Goal: Transaction & Acquisition: Purchase product/service

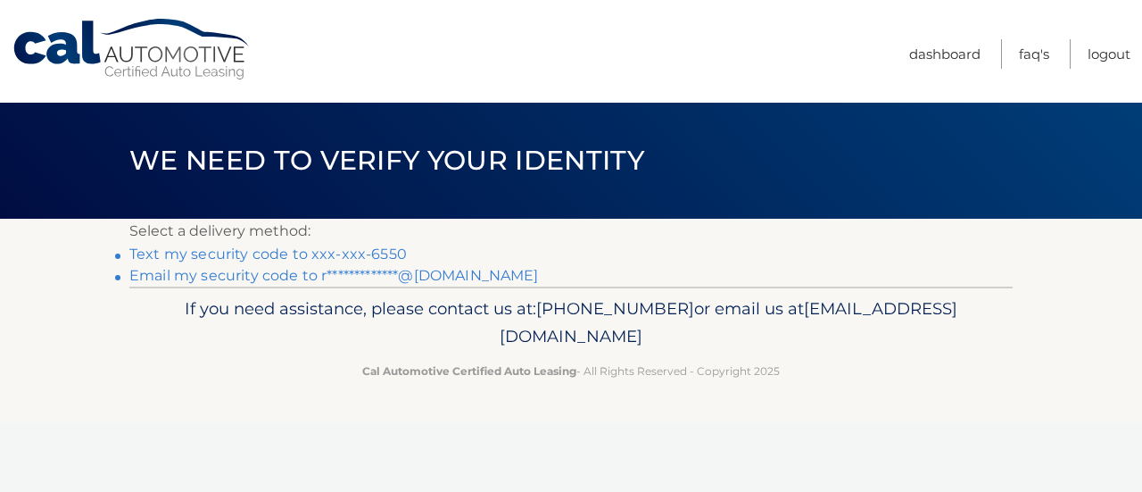
click at [129, 255] on li "Text my security code to xxx-xxx-6550" at bounding box center [571, 254] width 884 height 21
click at [151, 250] on link "Text my security code to xxx-xxx-6550" at bounding box center [268, 253] width 278 height 17
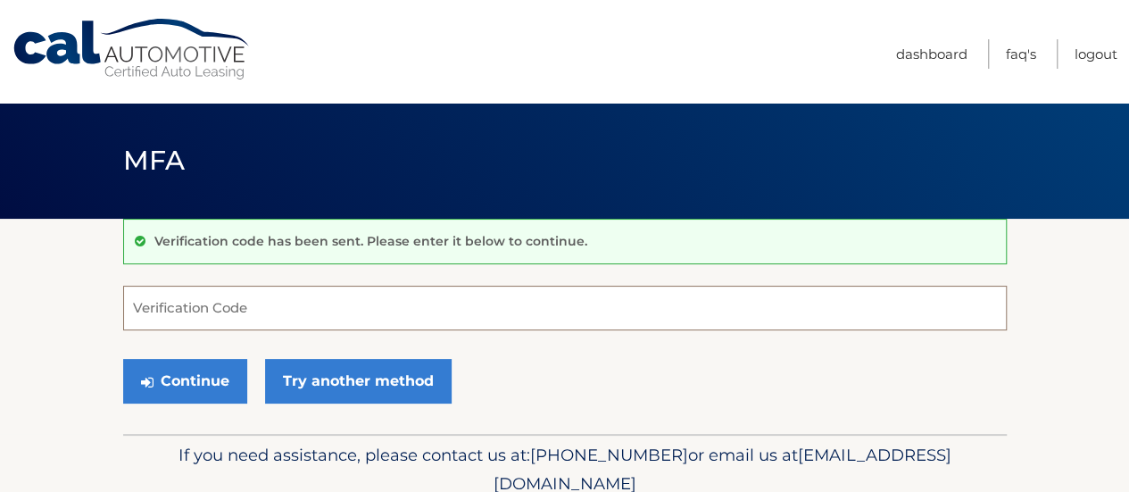
click at [291, 312] on input "Verification Code" at bounding box center [565, 308] width 884 height 45
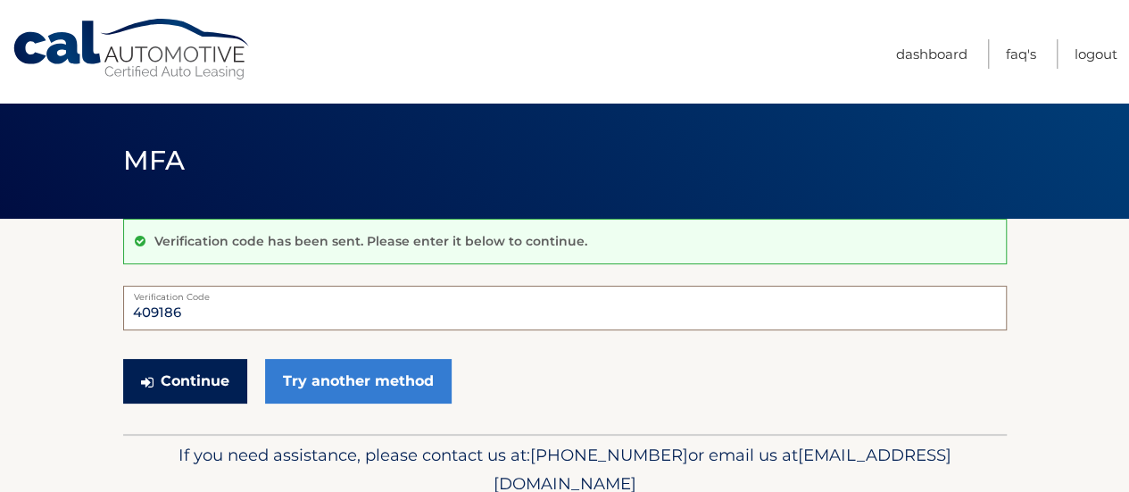
type input "409186"
click at [191, 378] on button "Continue" at bounding box center [185, 381] width 124 height 45
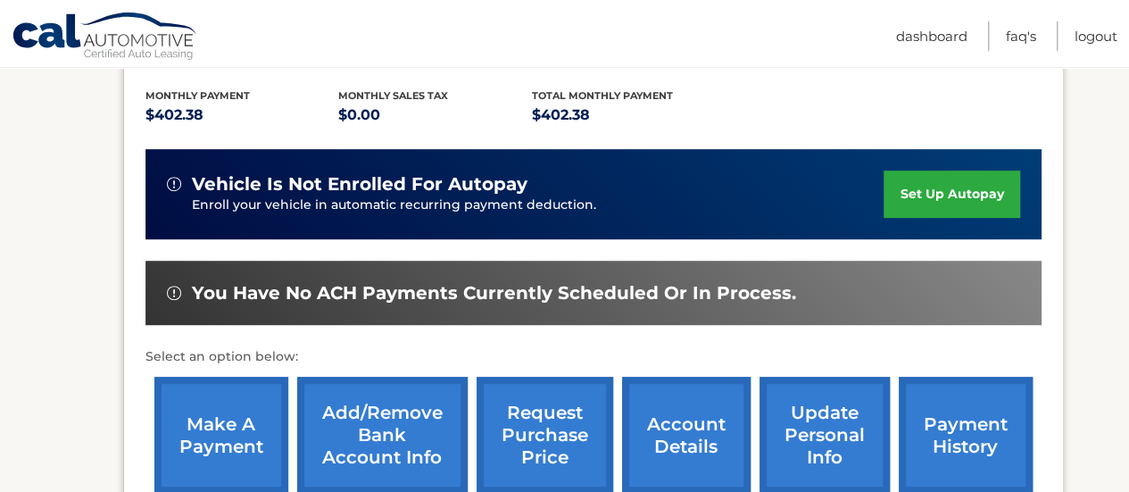
scroll to position [424, 0]
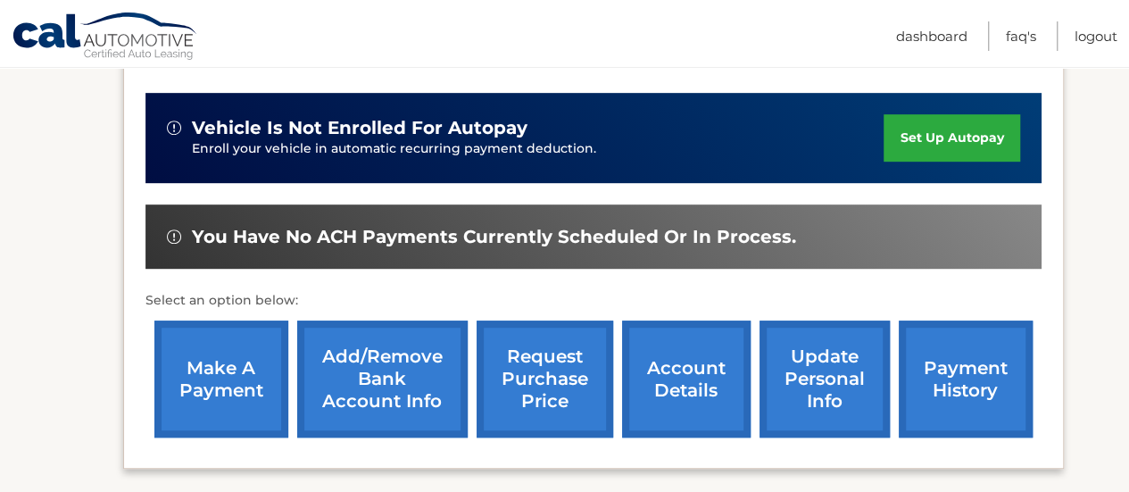
click at [220, 369] on link "make a payment" at bounding box center [221, 378] width 134 height 117
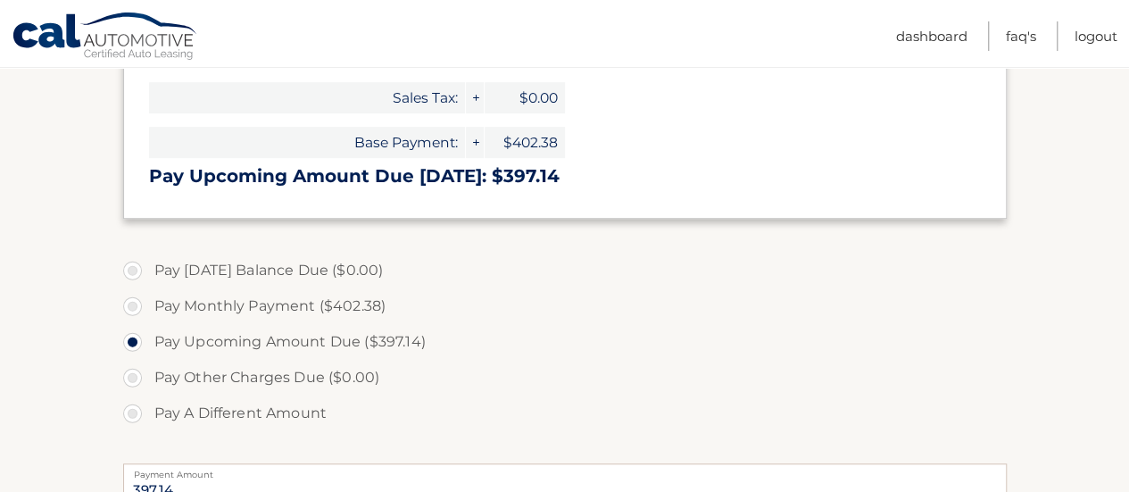
scroll to position [446, 0]
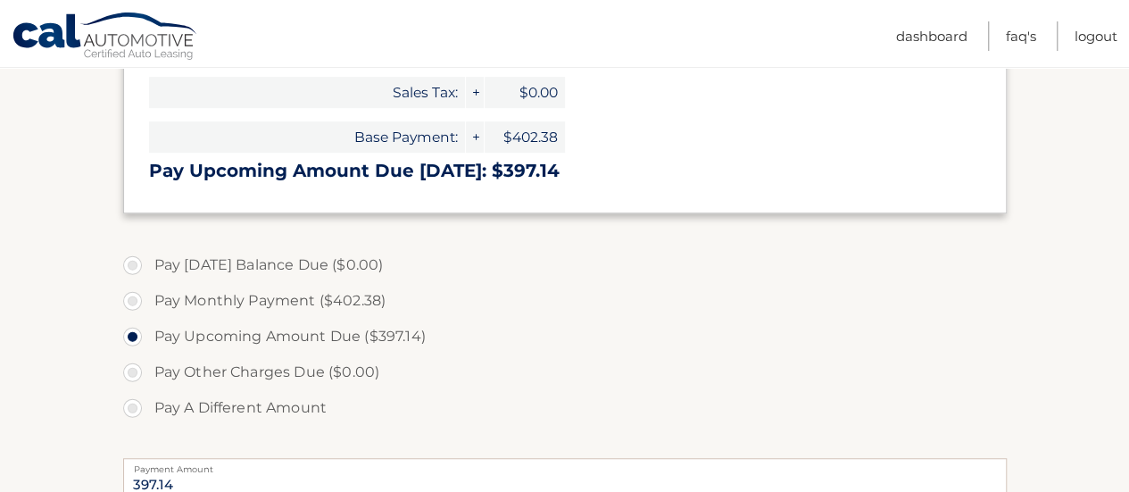
click at [133, 399] on label "Pay A Different Amount" at bounding box center [565, 408] width 884 height 36
click at [133, 399] on input "Pay A Different Amount" at bounding box center [139, 404] width 18 height 29
radio input "true"
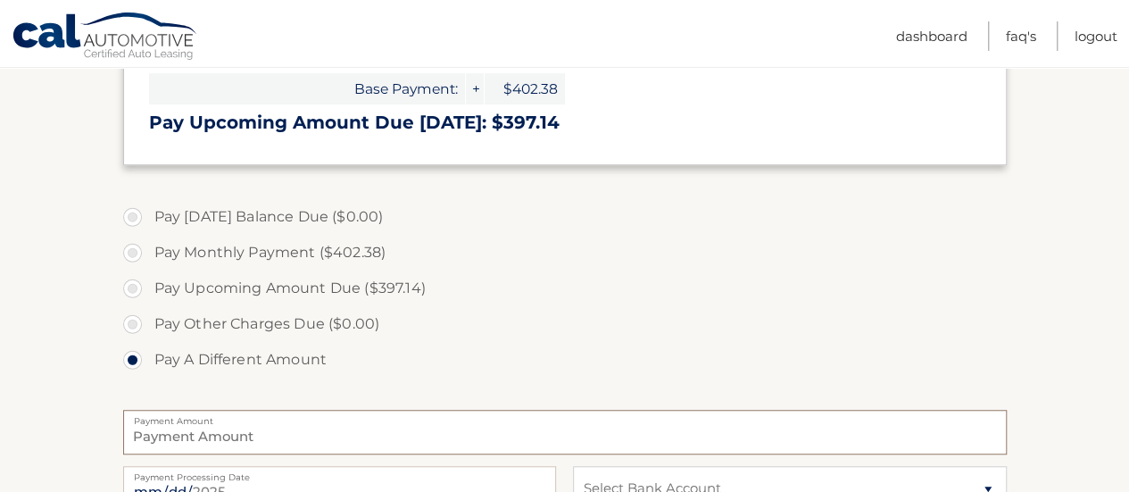
scroll to position [500, 0]
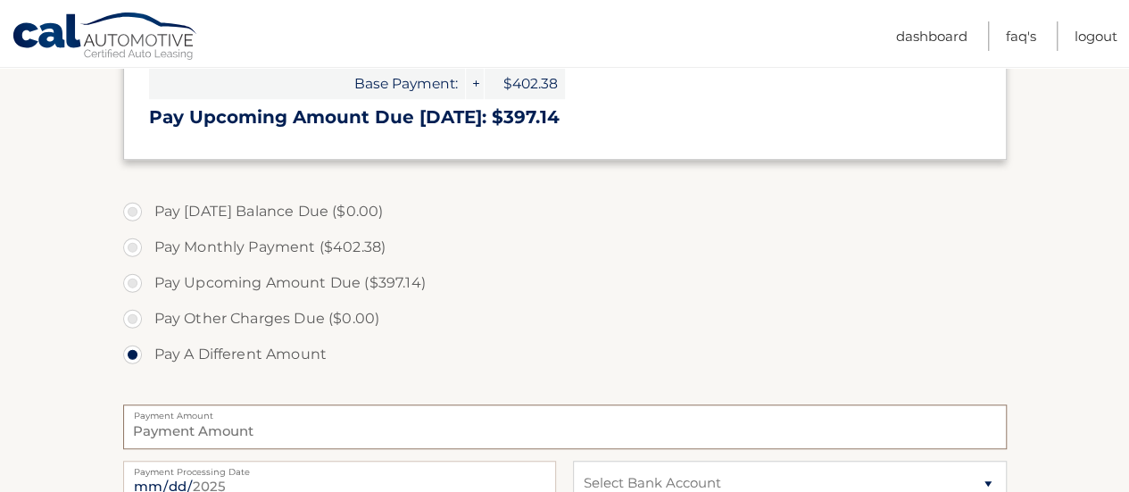
click at [271, 426] on input "Payment Amount" at bounding box center [565, 426] width 884 height 45
type input "0"
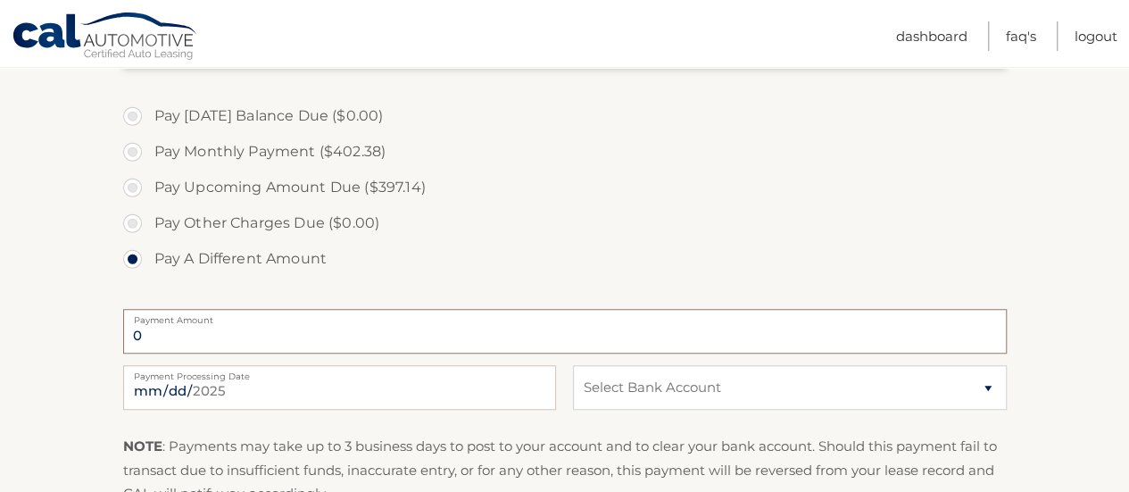
scroll to position [634, 0]
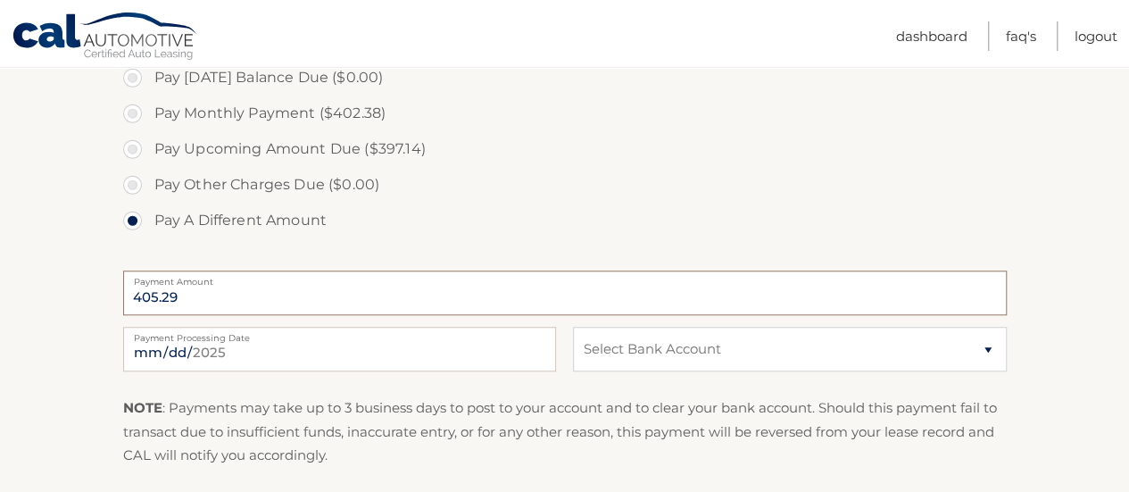
type input "405.29"
click at [986, 343] on select "Select Bank Account Checking JPMORGAN CHASE BANK, NA *****7751 Checking SANTAND…" at bounding box center [789, 349] width 433 height 45
select select "ZDIwMDQ5MDgtMDBlNC00YWQ3LWJhNzgtMDBkMzYwMDc0YmQx"
click at [573, 327] on select "Select Bank Account Checking JPMORGAN CHASE BANK, NA *****7751 Checking SANTAND…" at bounding box center [789, 349] width 433 height 45
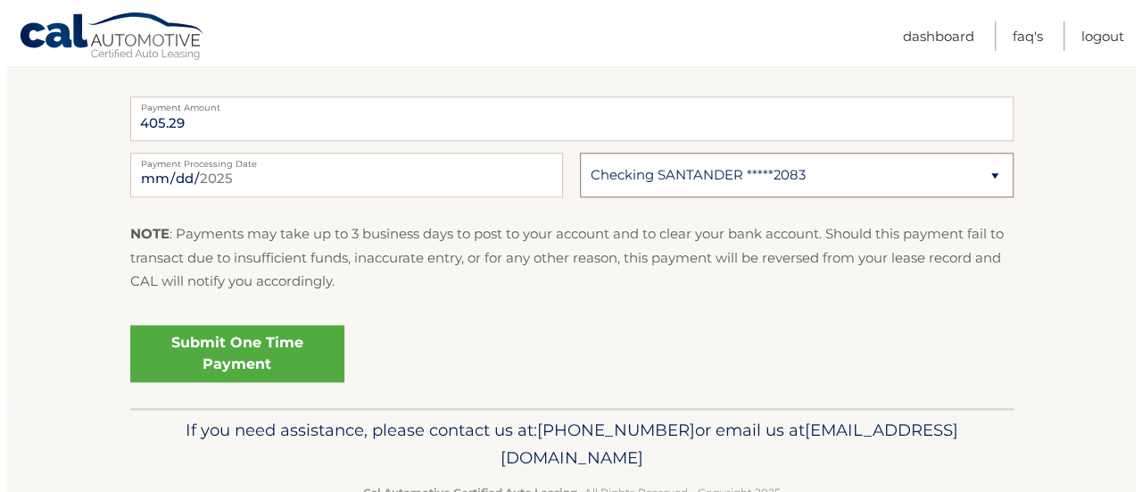
scroll to position [812, 0]
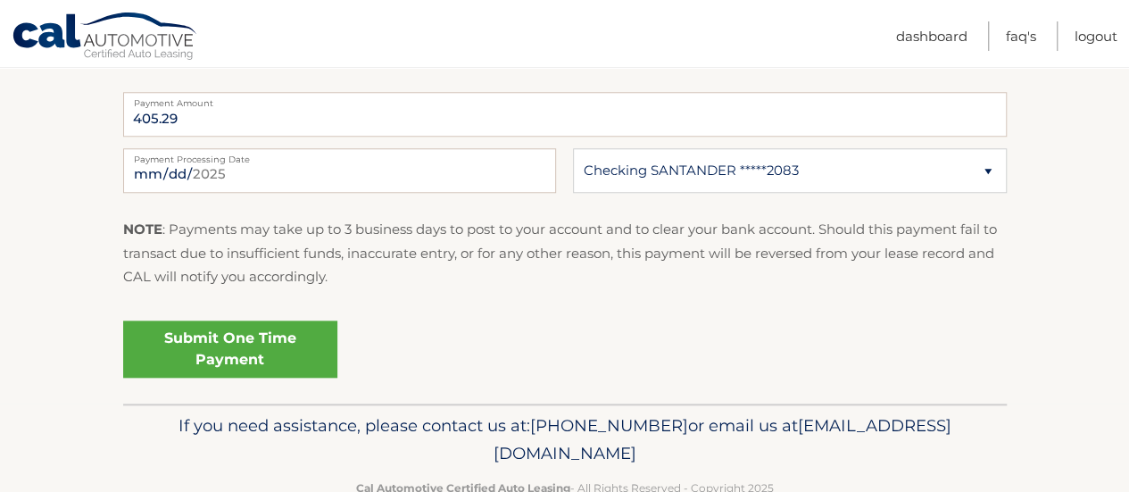
click at [221, 340] on link "Submit One Time Payment" at bounding box center [230, 348] width 214 height 57
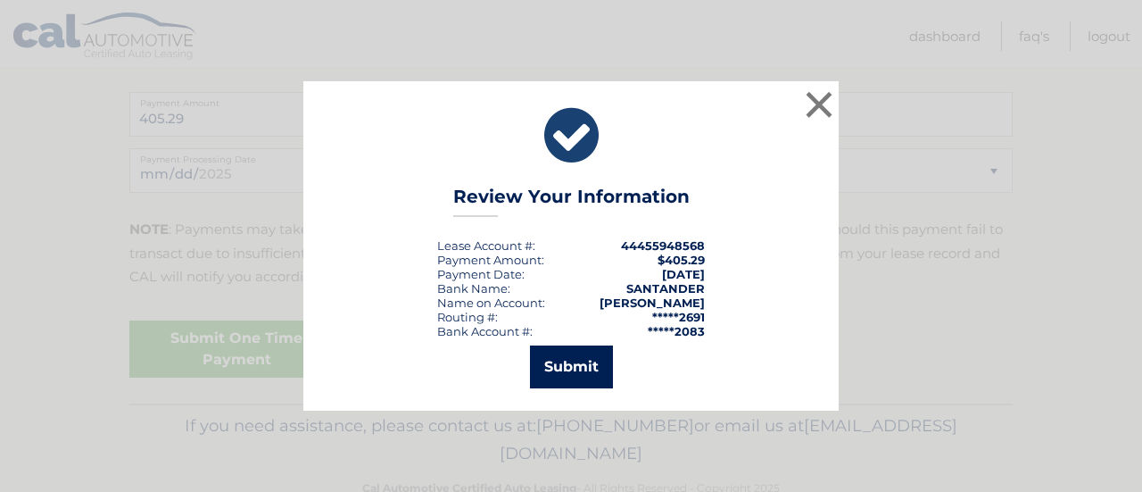
click at [577, 361] on button "Submit" at bounding box center [571, 366] width 83 height 43
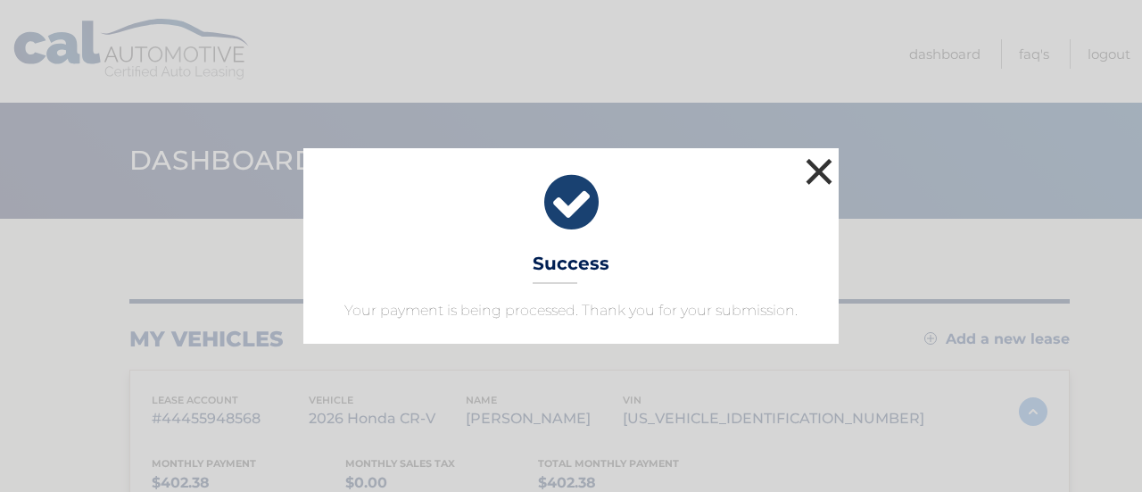
click at [822, 165] on button "×" at bounding box center [820, 172] width 36 height 36
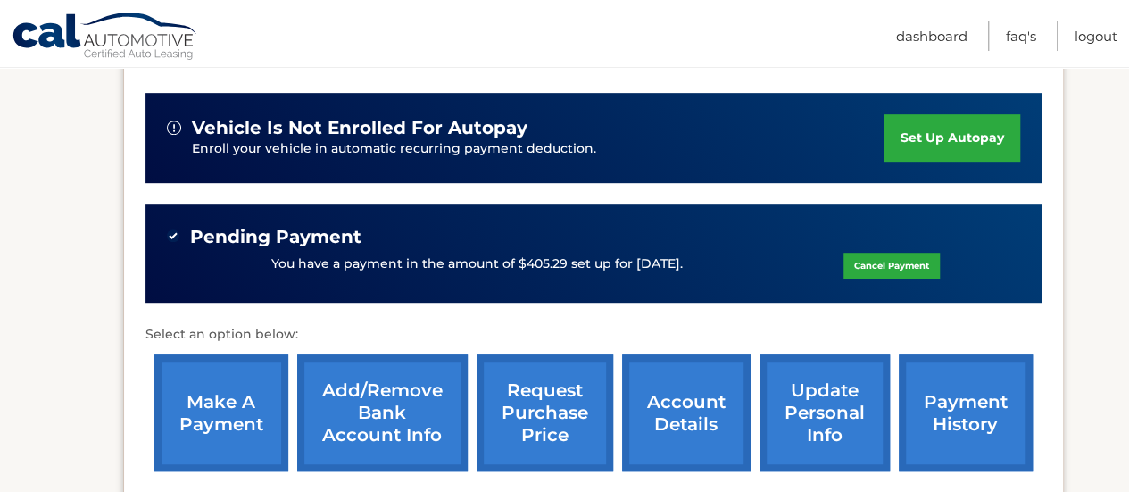
scroll to position [469, 0]
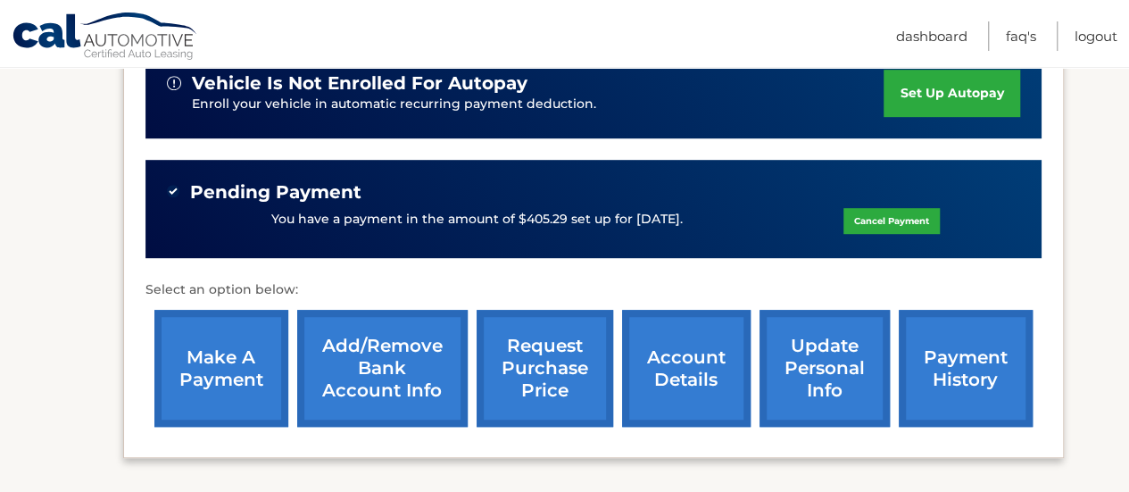
click at [957, 360] on link "payment history" at bounding box center [966, 368] width 134 height 117
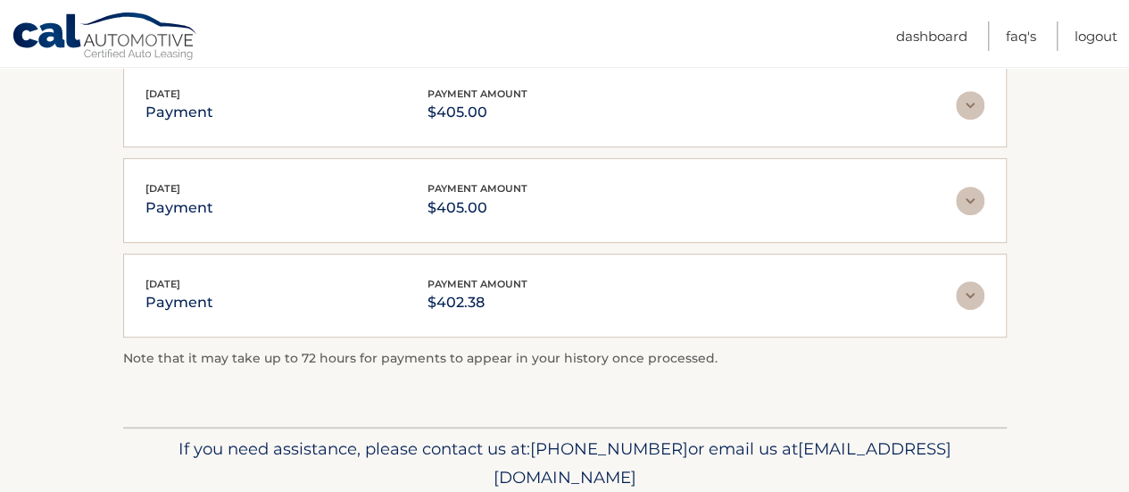
scroll to position [379, 0]
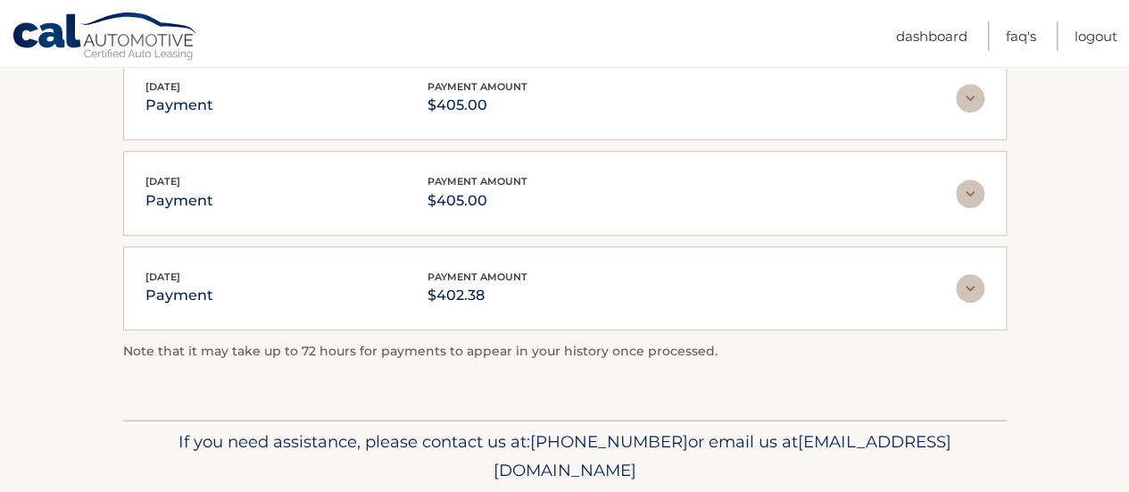
click at [969, 274] on img at bounding box center [970, 288] width 29 height 29
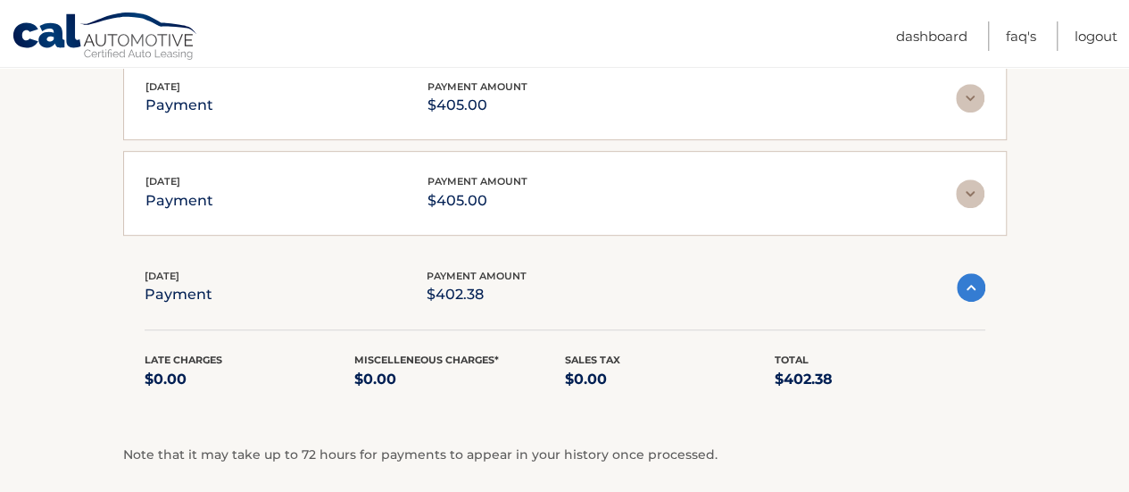
click at [969, 273] on img at bounding box center [971, 287] width 29 height 29
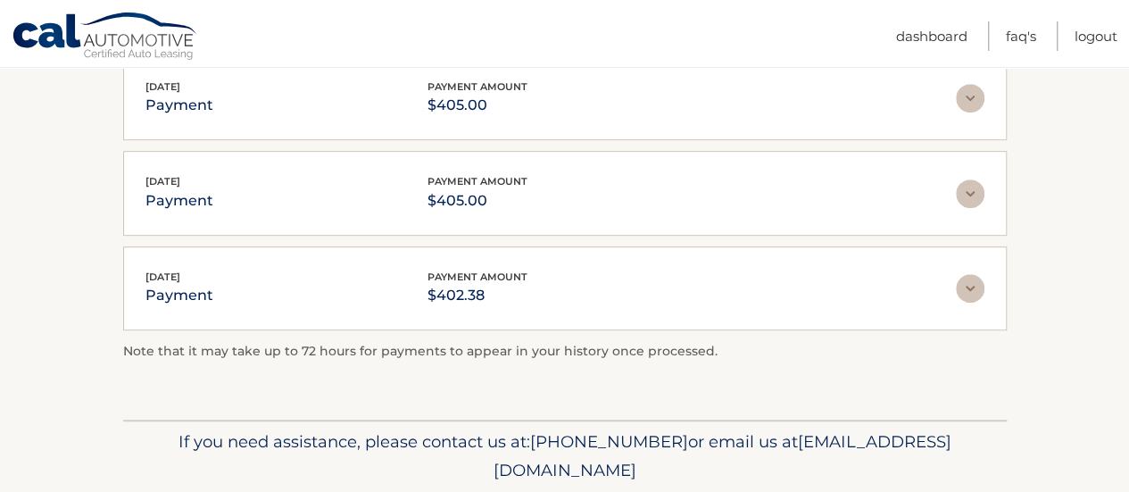
click at [962, 187] on img at bounding box center [970, 193] width 29 height 29
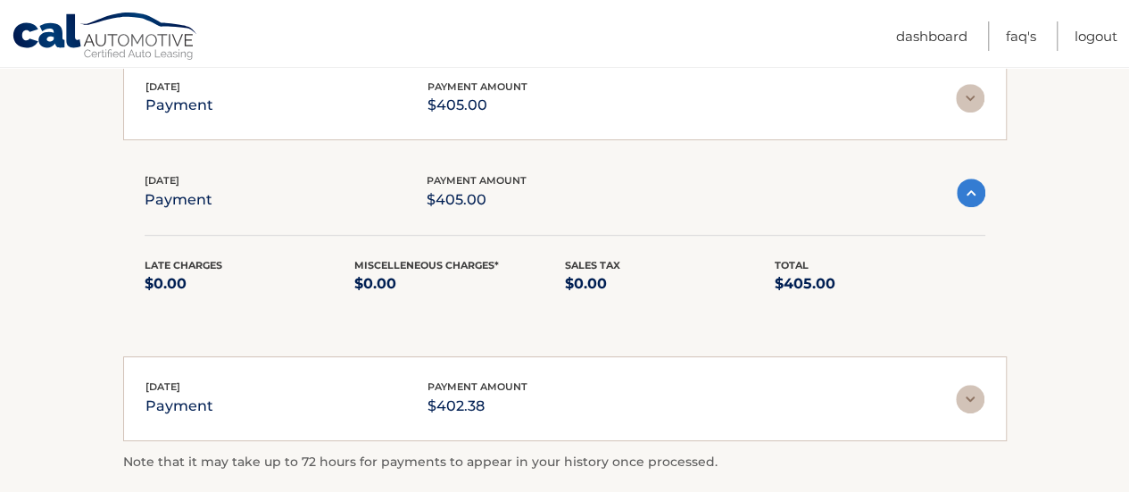
click at [962, 84] on img at bounding box center [970, 98] width 29 height 29
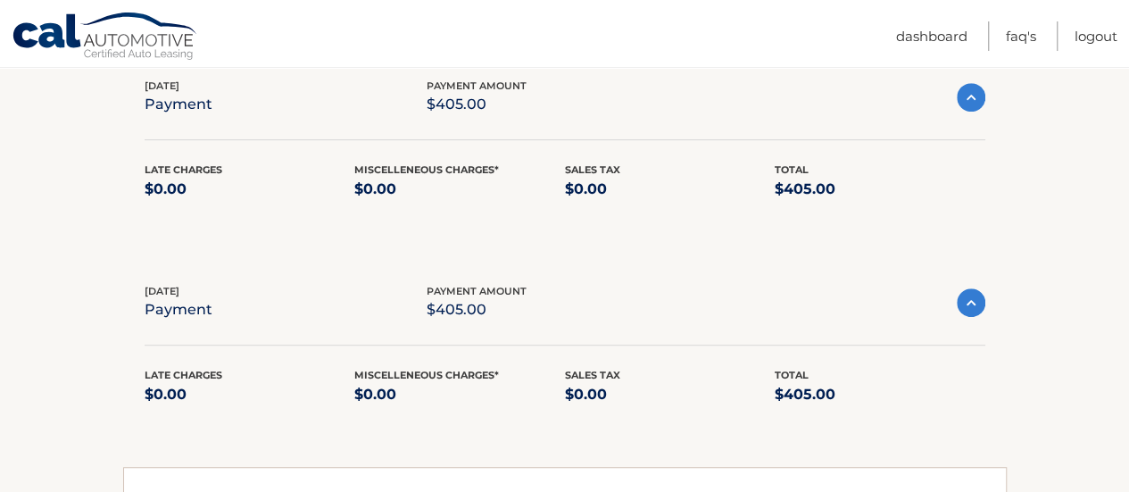
click at [962, 84] on img at bounding box center [971, 97] width 29 height 29
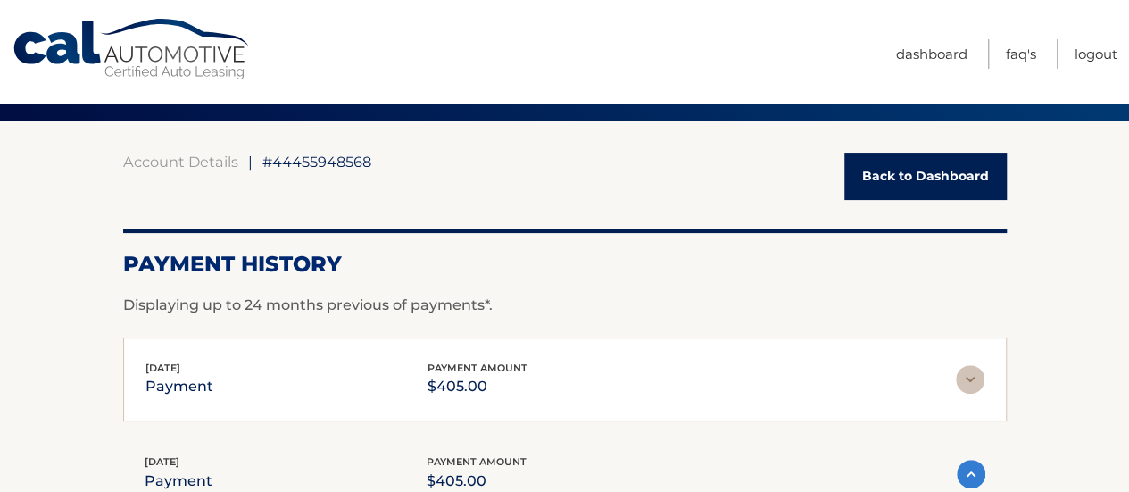
scroll to position [59, 0]
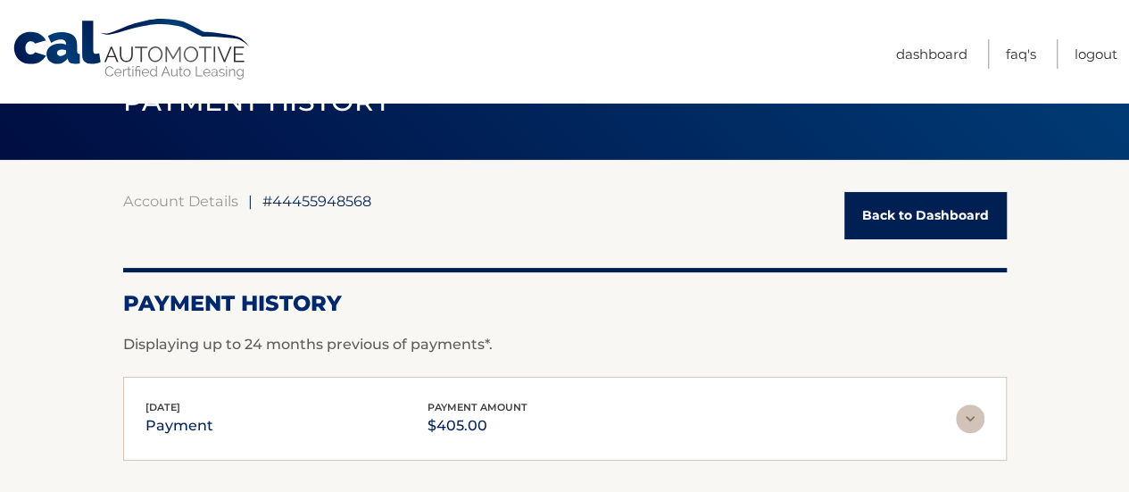
click at [910, 216] on link "Back to Dashboard" at bounding box center [925, 215] width 162 height 47
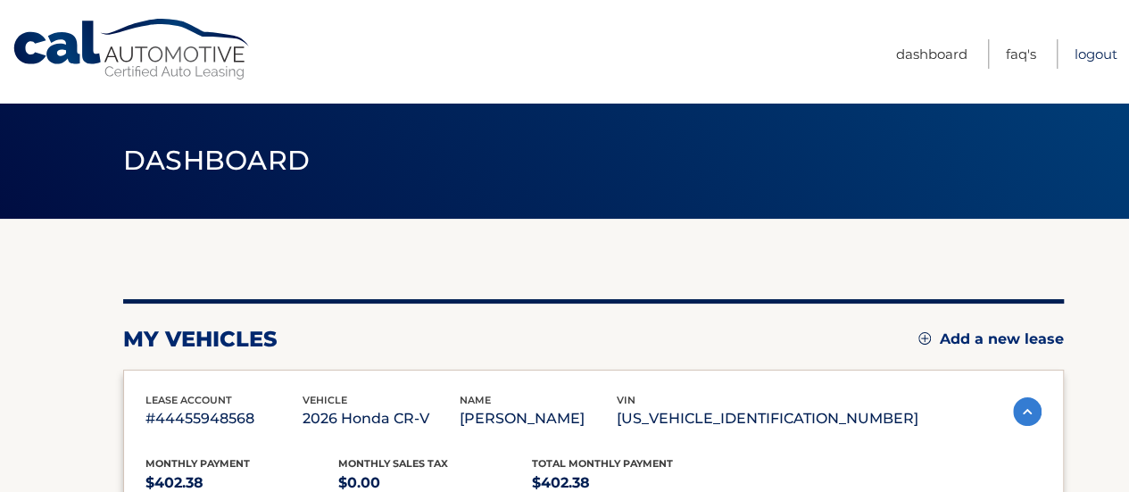
click at [1087, 51] on link "Logout" at bounding box center [1096, 53] width 43 height 29
